Goal: Task Accomplishment & Management: Manage account settings

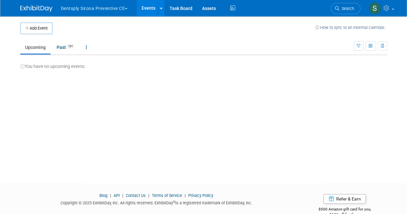
click at [99, 8] on button "Dentsply Sirona Preventive CE" at bounding box center [98, 7] width 76 height 14
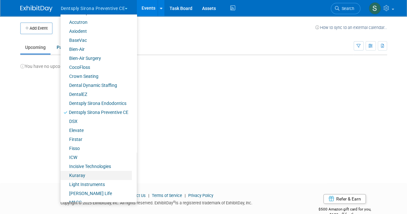
scroll to position [32, 0]
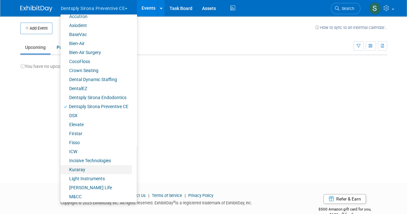
click at [90, 169] on link "Kuraray" at bounding box center [95, 169] width 71 height 9
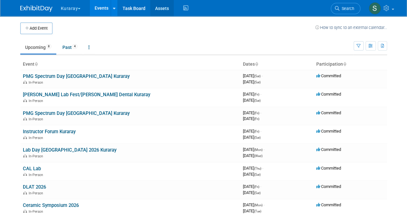
click at [159, 4] on link "Assets" at bounding box center [161, 8] width 23 height 16
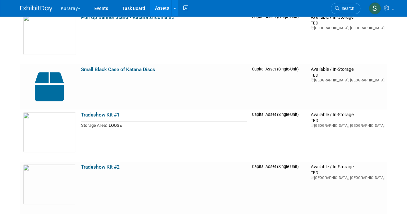
scroll to position [418, 0]
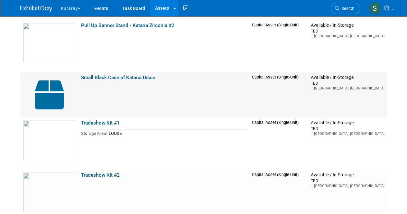
click at [142, 77] on link "Small Black Case of Katana Discs" at bounding box center [118, 78] width 74 height 6
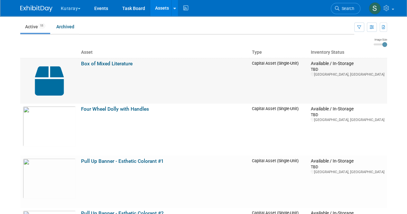
scroll to position [0, 0]
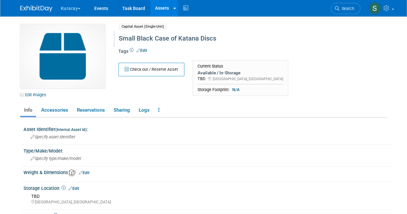
click at [235, 38] on div "Small Black Case of Katana Discs" at bounding box center [237, 39] width 243 height 12
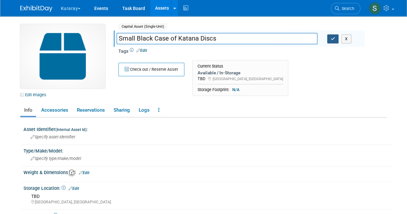
click at [331, 41] on button "button" at bounding box center [333, 38] width 12 height 9
